Goal: Task Accomplishment & Management: Manage account settings

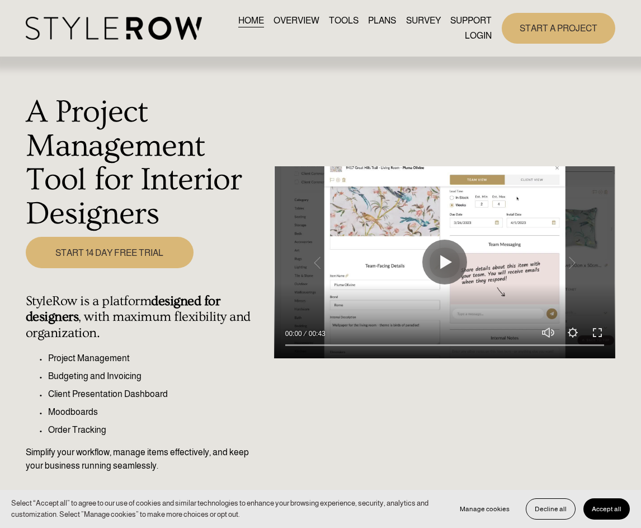
click at [477, 40] on link "LOGIN" at bounding box center [478, 36] width 27 height 15
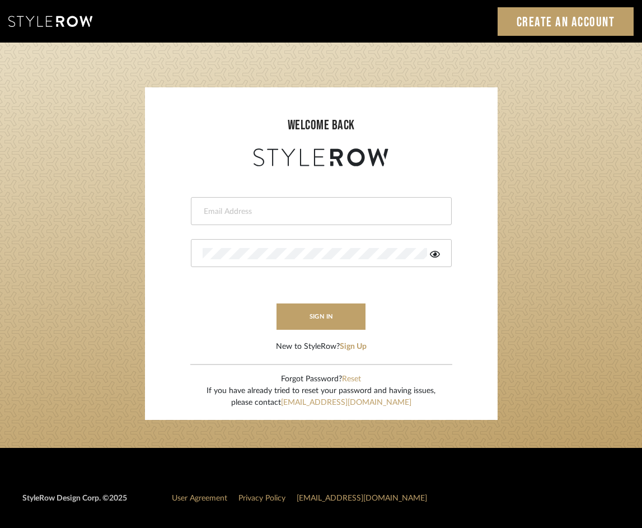
click at [234, 225] on form "This field is required This field is required sign in New to StyleRow? Sign Up" at bounding box center [321, 261] width 330 height 184
click at [234, 214] on input "email" at bounding box center [320, 211] width 234 height 11
type input "eknight963@gmail.com"
click at [344, 311] on button "sign in" at bounding box center [321, 316] width 90 height 26
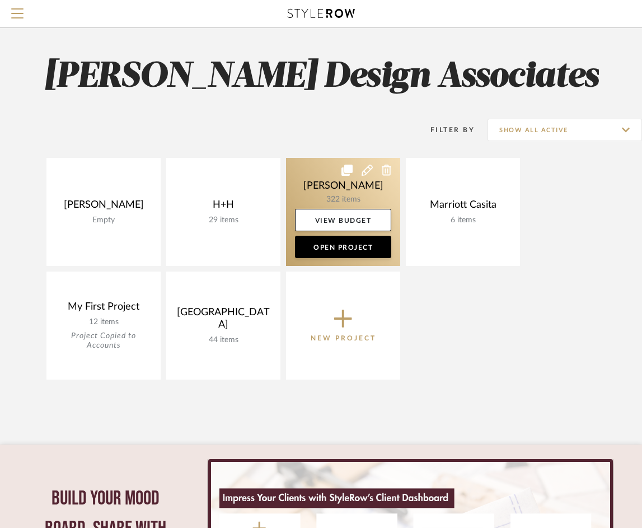
click at [330, 189] on link at bounding box center [343, 212] width 114 height 108
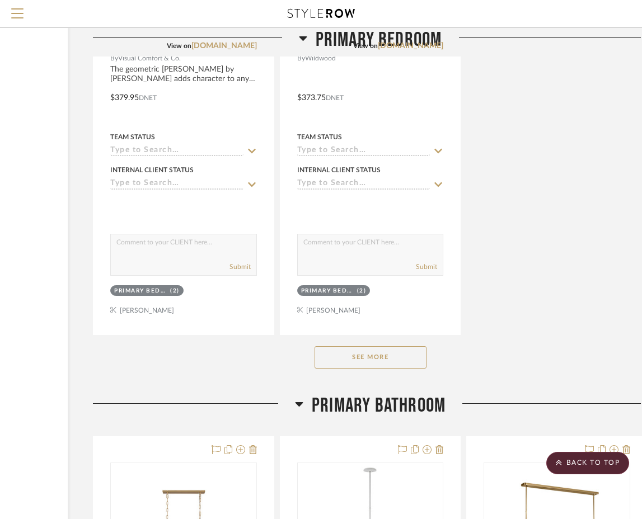
scroll to position [12831, 143]
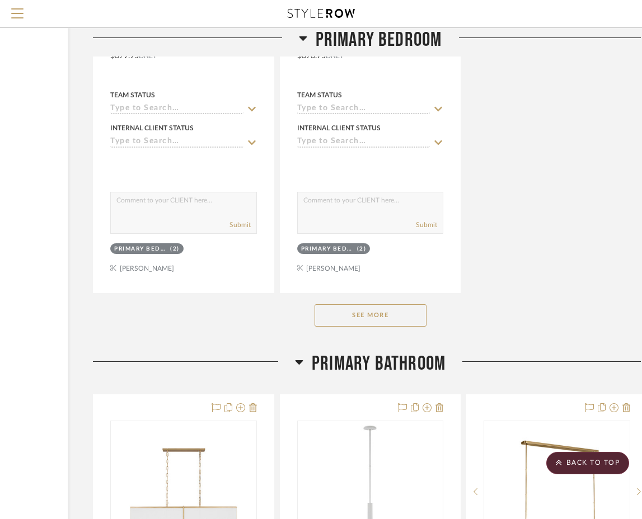
click at [394, 304] on button "See More" at bounding box center [371, 315] width 112 height 22
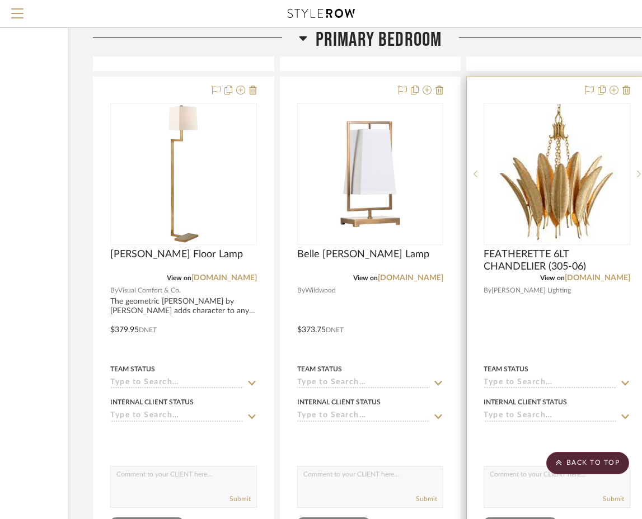
scroll to position [12554, 143]
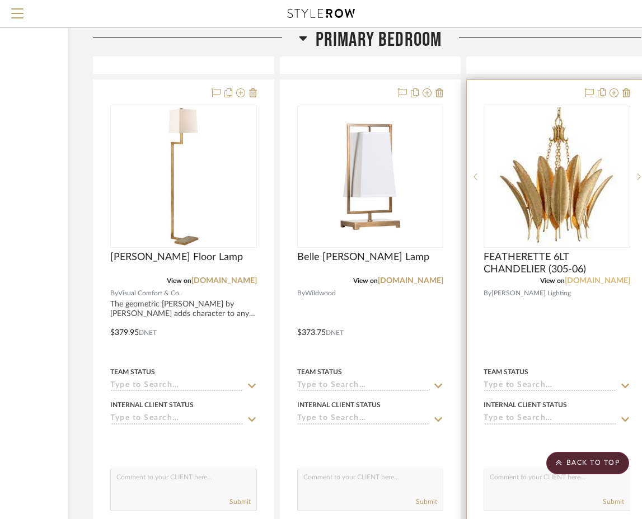
click at [582, 277] on link "[DOMAIN_NAME]" at bounding box center [597, 281] width 65 height 8
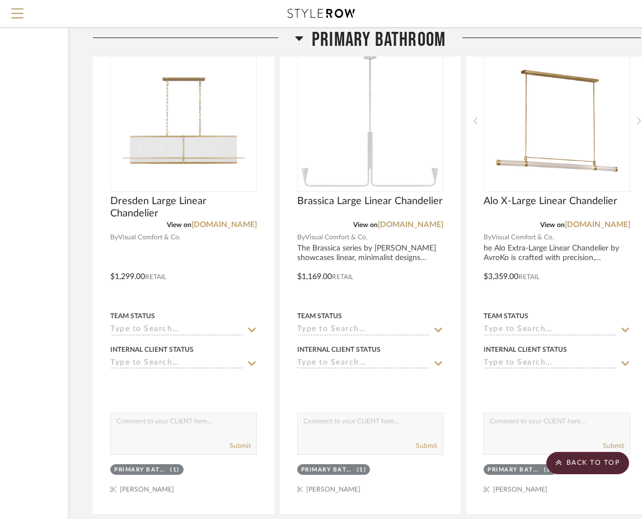
scroll to position [14694, 143]
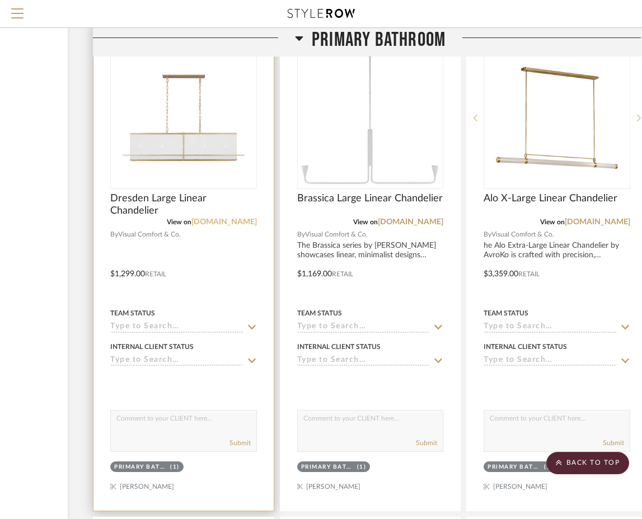
click at [219, 218] on link "[DOMAIN_NAME]" at bounding box center [223, 222] width 65 height 8
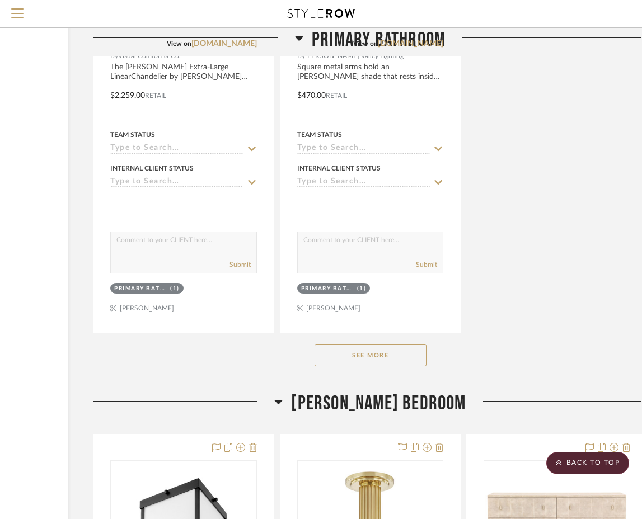
scroll to position [15925, 143]
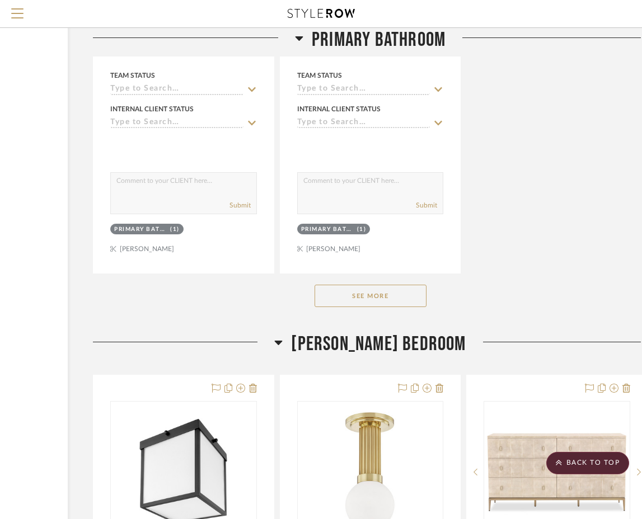
click at [397, 285] on button "See More" at bounding box center [371, 296] width 112 height 22
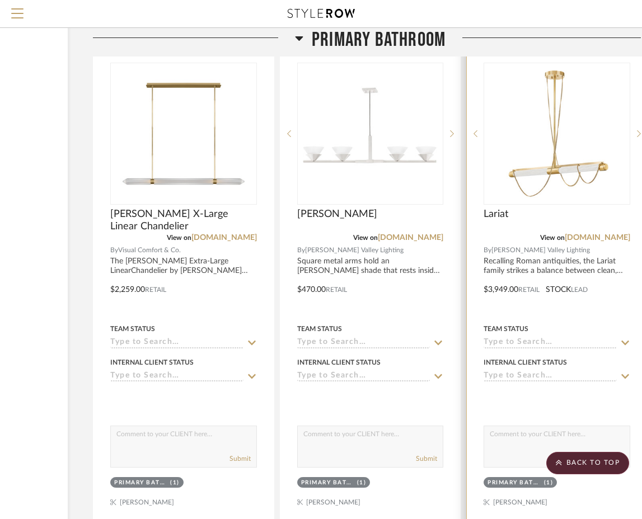
scroll to position [15670, 143]
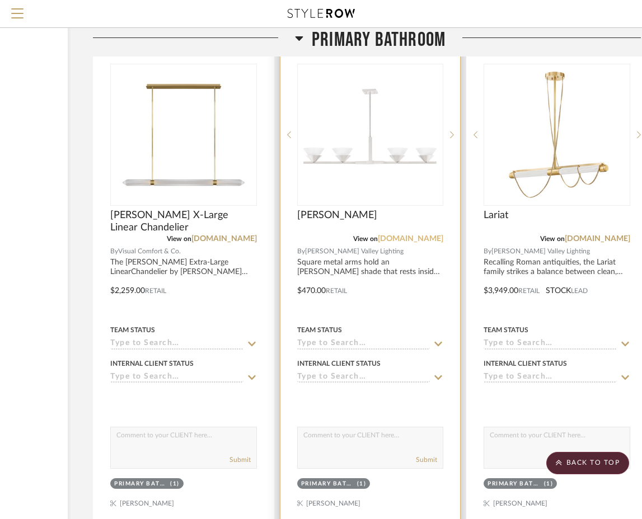
click at [424, 235] on link "[DOMAIN_NAME]" at bounding box center [410, 239] width 65 height 8
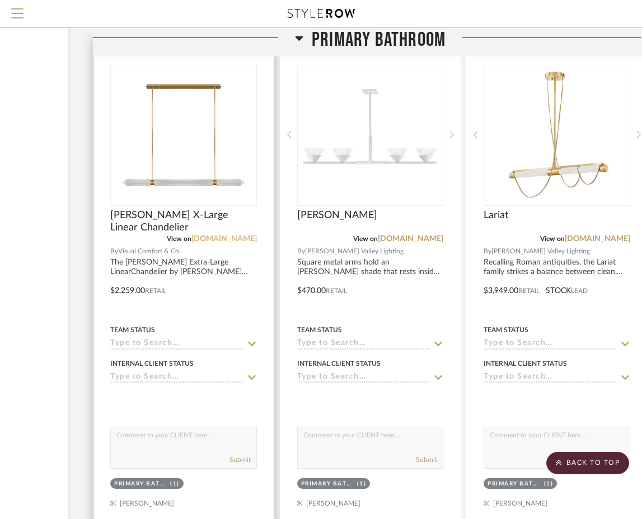
click at [200, 235] on link "[DOMAIN_NAME]" at bounding box center [223, 239] width 65 height 8
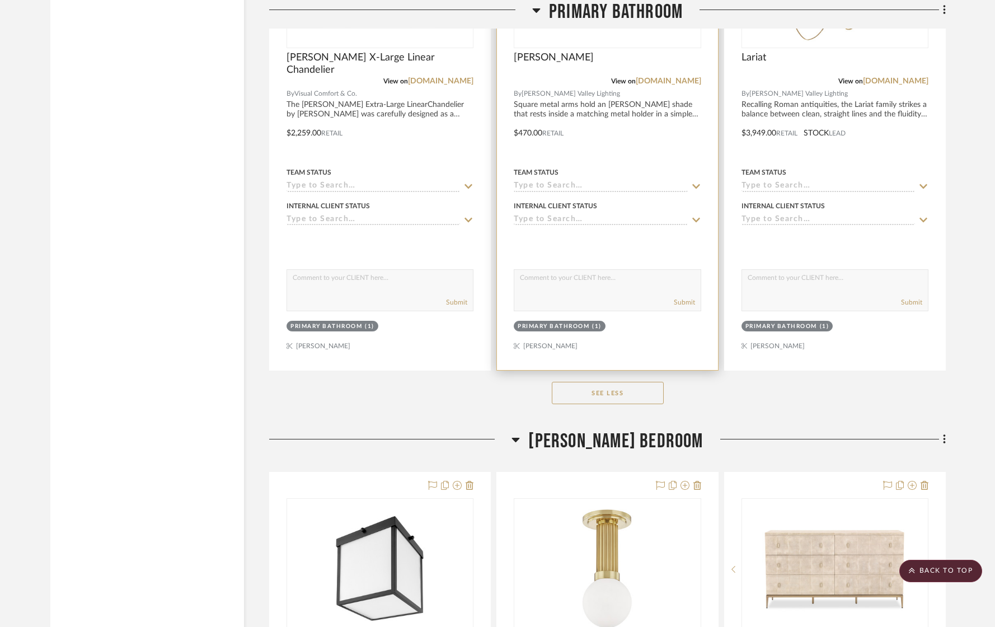
scroll to position [16114, 0]
